Goal: Navigation & Orientation: Go to known website

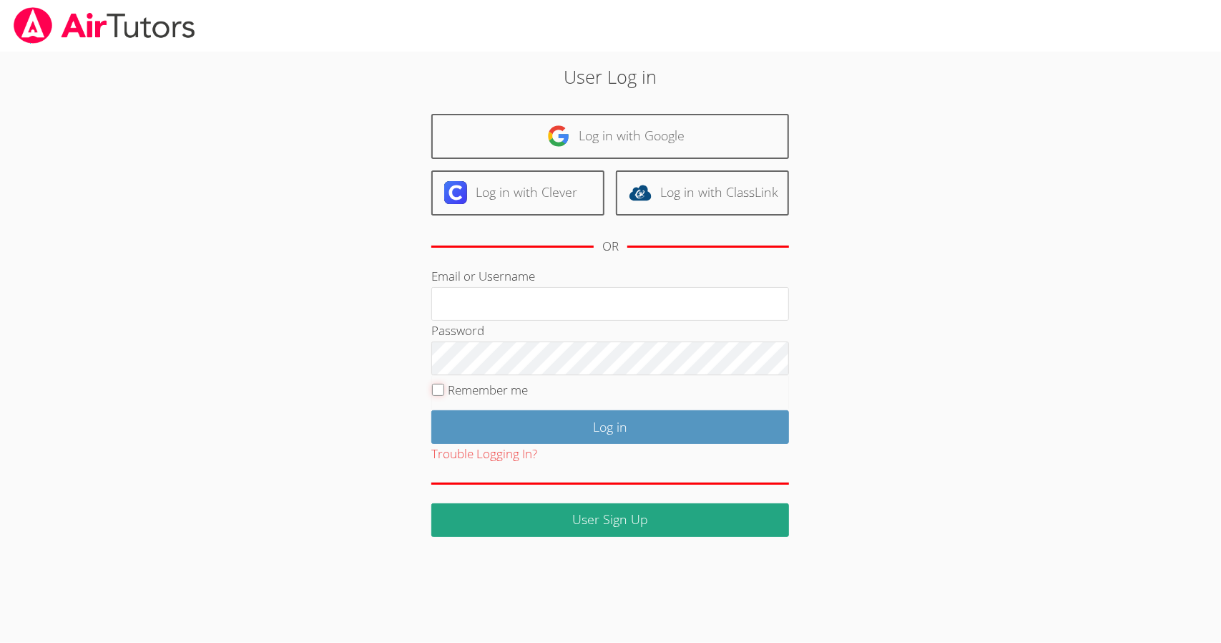
click at [436, 388] on input "Remember me" at bounding box center [438, 389] width 12 height 12
checkbox input "true"
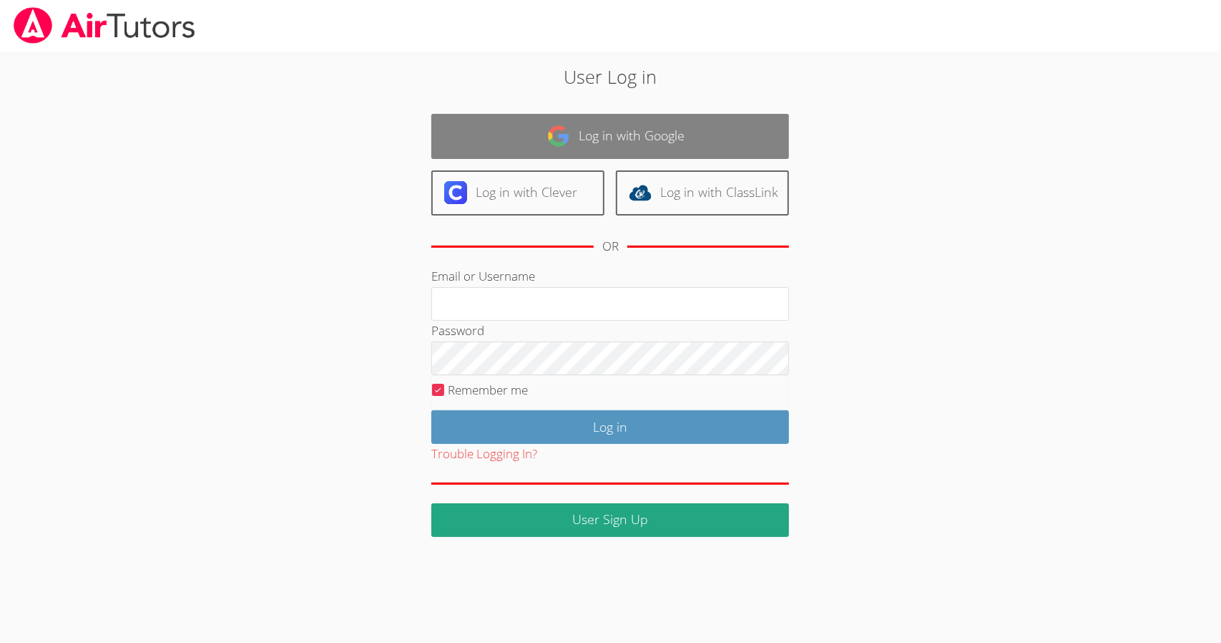
click at [547, 141] on img at bounding box center [558, 135] width 23 height 23
